Goal: Communication & Community: Answer question/provide support

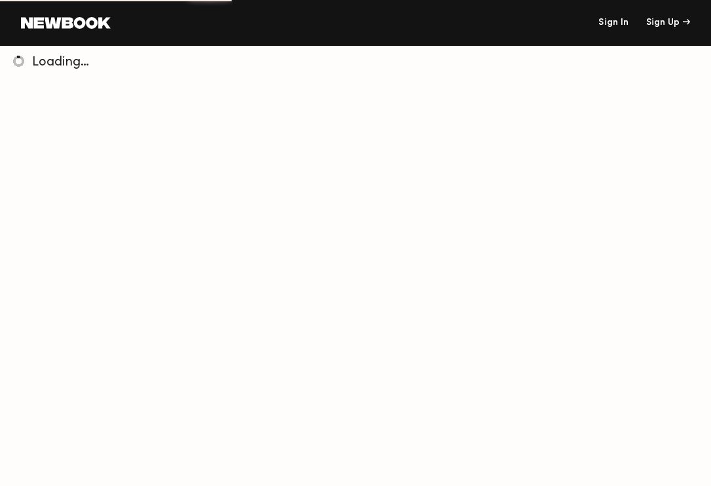
click at [605, 20] on link "Sign In" at bounding box center [614, 22] width 30 height 9
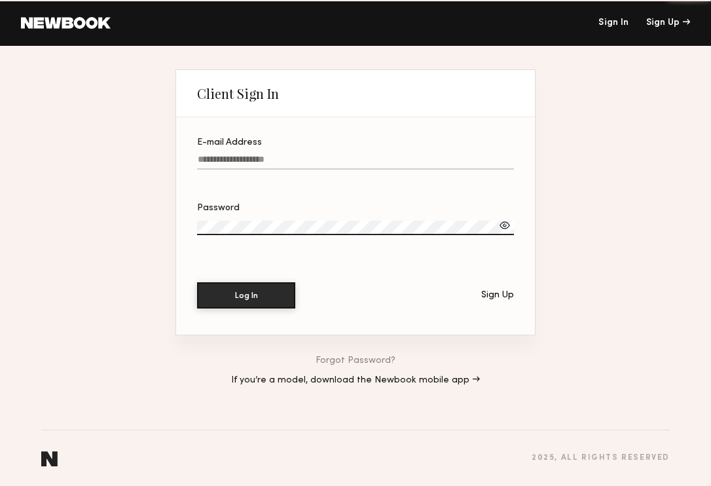
type input "**********"
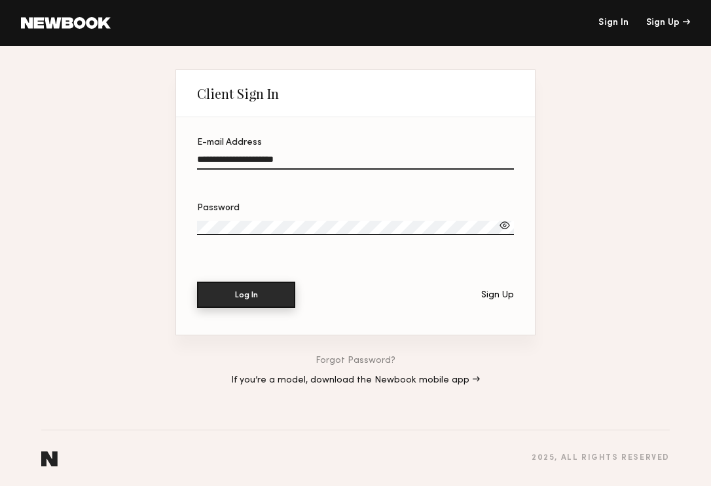
click at [257, 301] on button "Log In" at bounding box center [246, 295] width 98 height 26
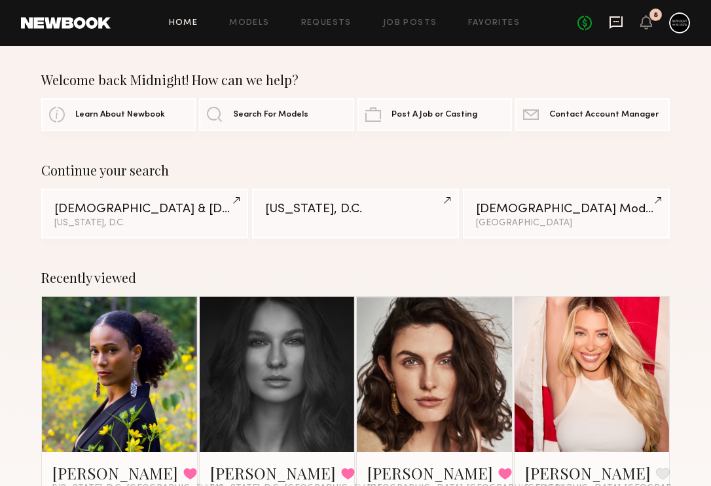
click at [615, 21] on icon at bounding box center [616, 21] width 5 height 1
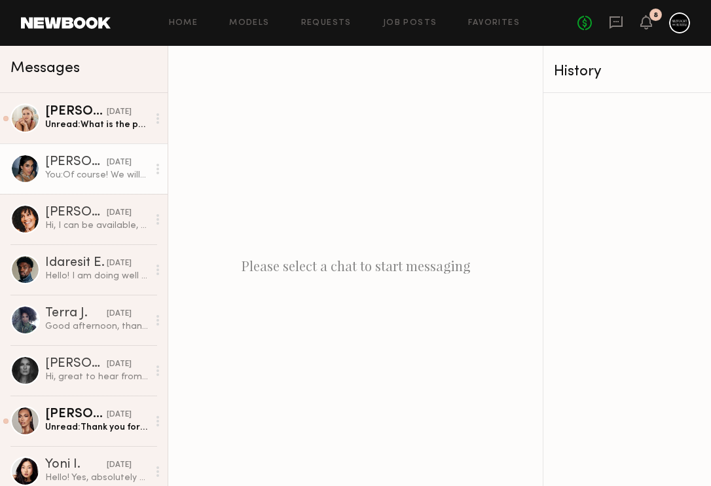
click at [133, 185] on link "[PERSON_NAME] [DATE] You: Of course! We will be capturing photo + video assets …" at bounding box center [84, 168] width 168 height 50
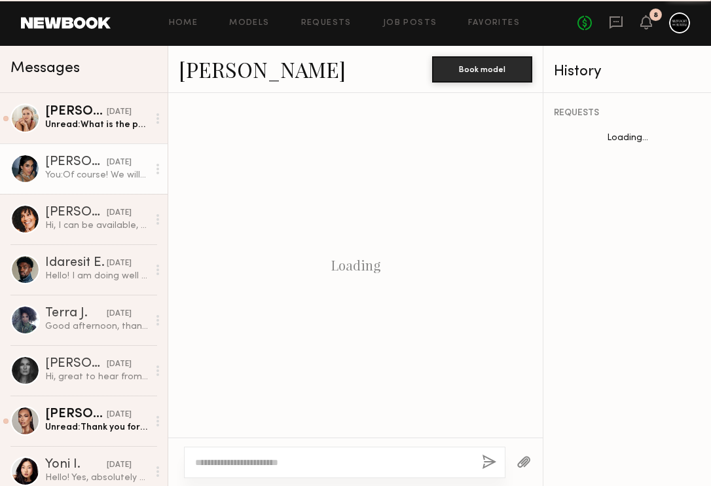
scroll to position [722, 0]
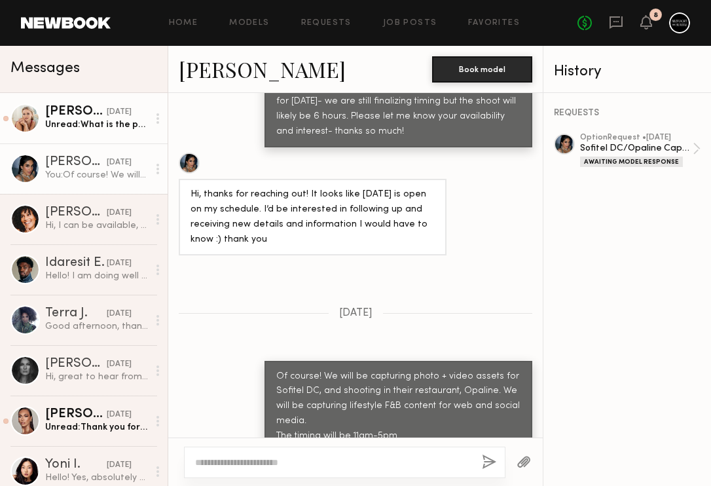
click at [130, 135] on link "[PERSON_NAME] [DATE] Unread: What is the pay?" at bounding box center [84, 118] width 168 height 50
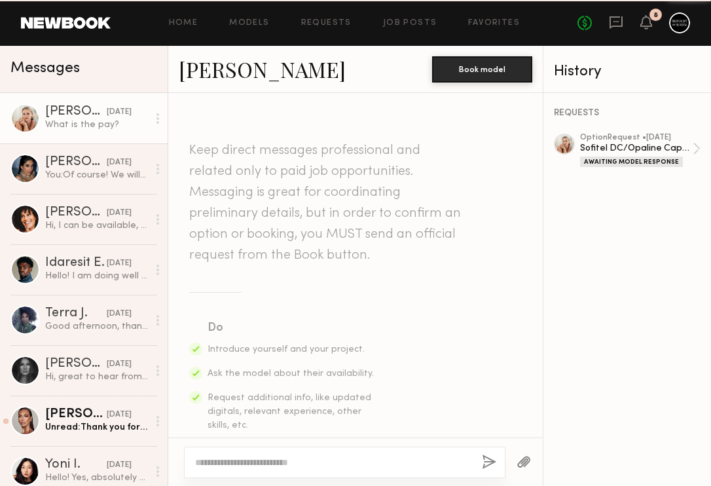
scroll to position [791, 0]
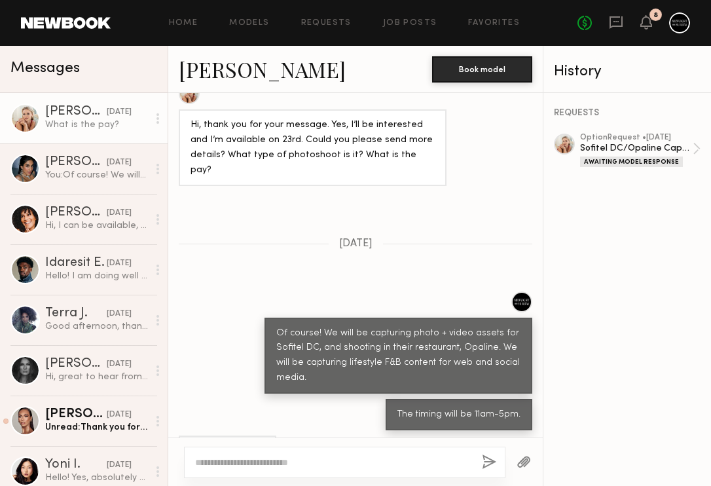
click at [154, 118] on div at bounding box center [158, 118] width 20 height 26
click at [156, 140] on div "Mark unread" at bounding box center [119, 144] width 95 height 29
